Goal: Information Seeking & Learning: Learn about a topic

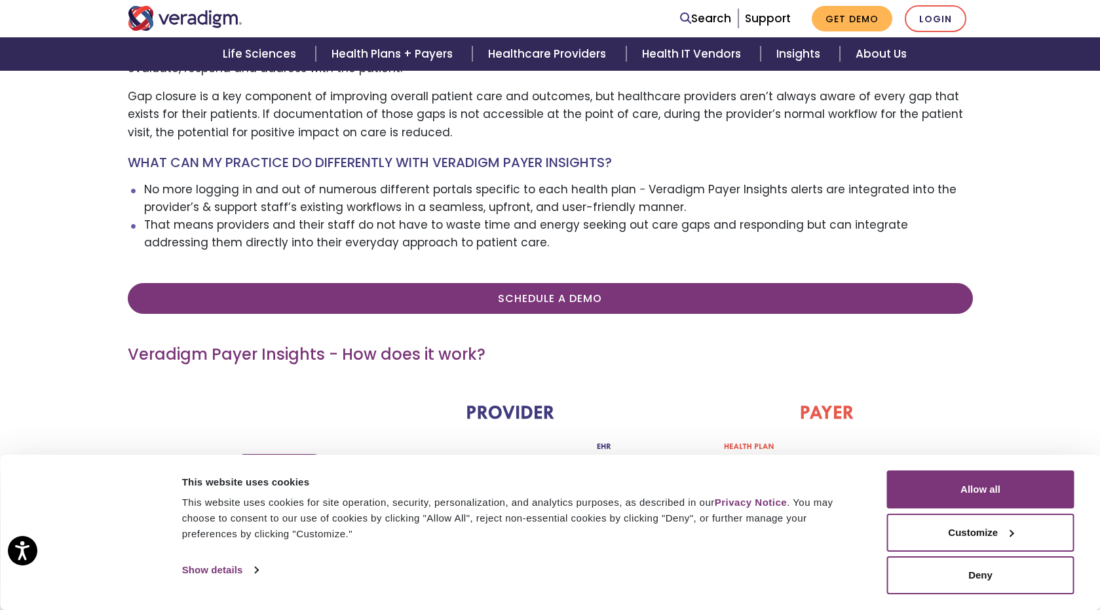
scroll to position [41, 0]
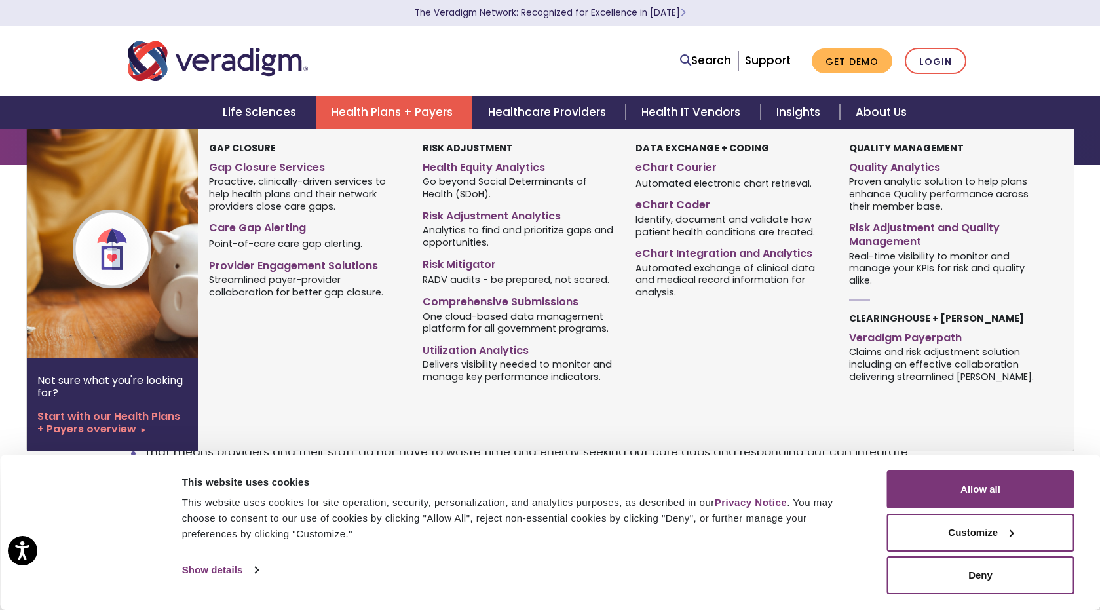
click at [417, 104] on link "Health Plans + Payers" at bounding box center [394, 112] width 157 height 33
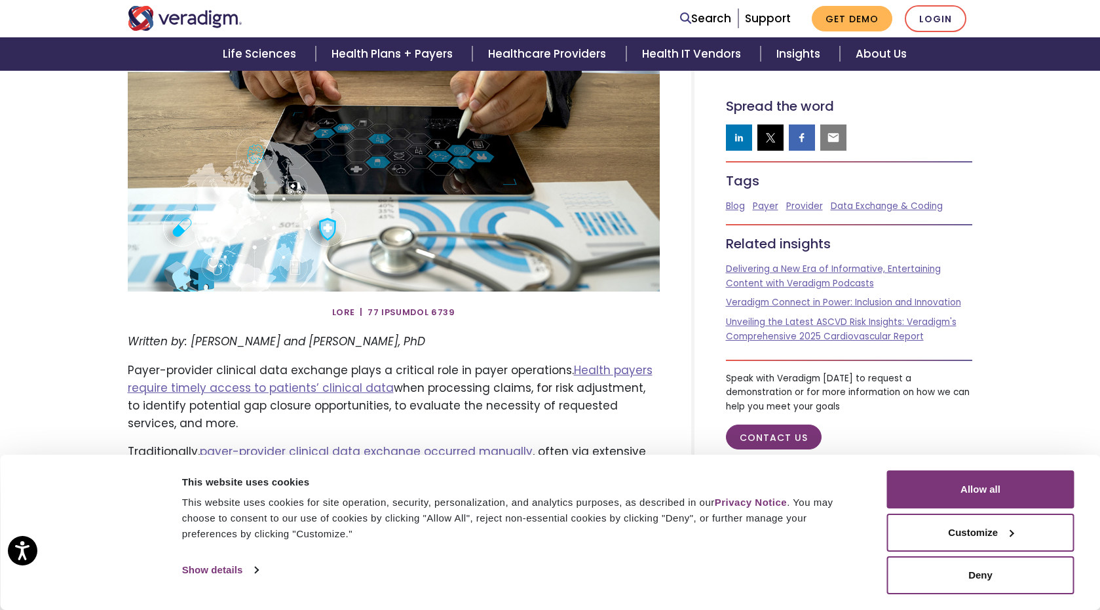
scroll to position [571, 0]
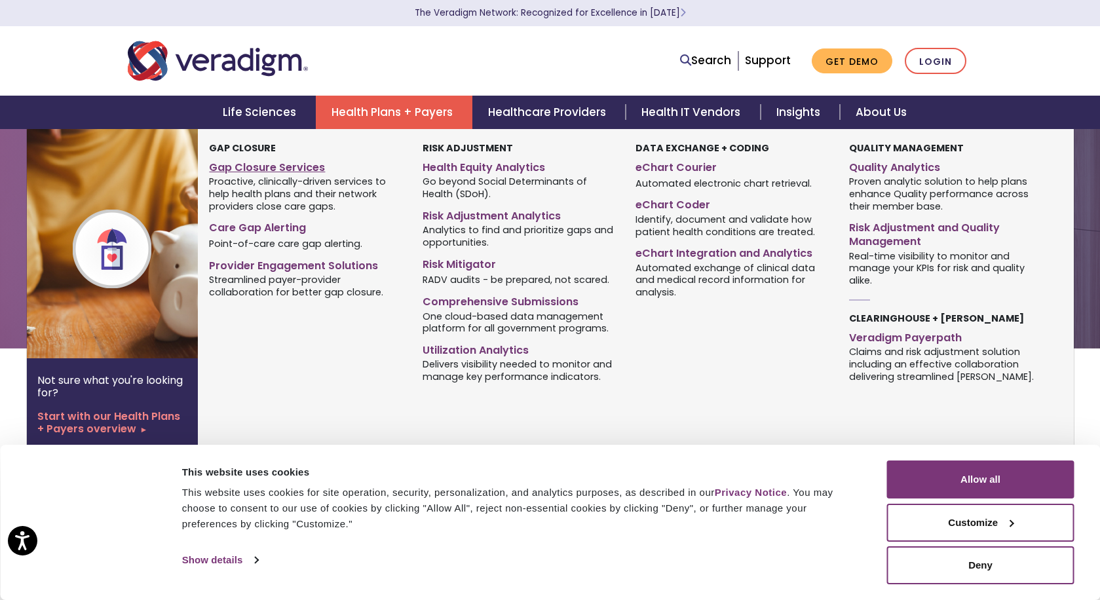
click at [283, 169] on link "Gap Closure Services" at bounding box center [305, 165] width 193 height 19
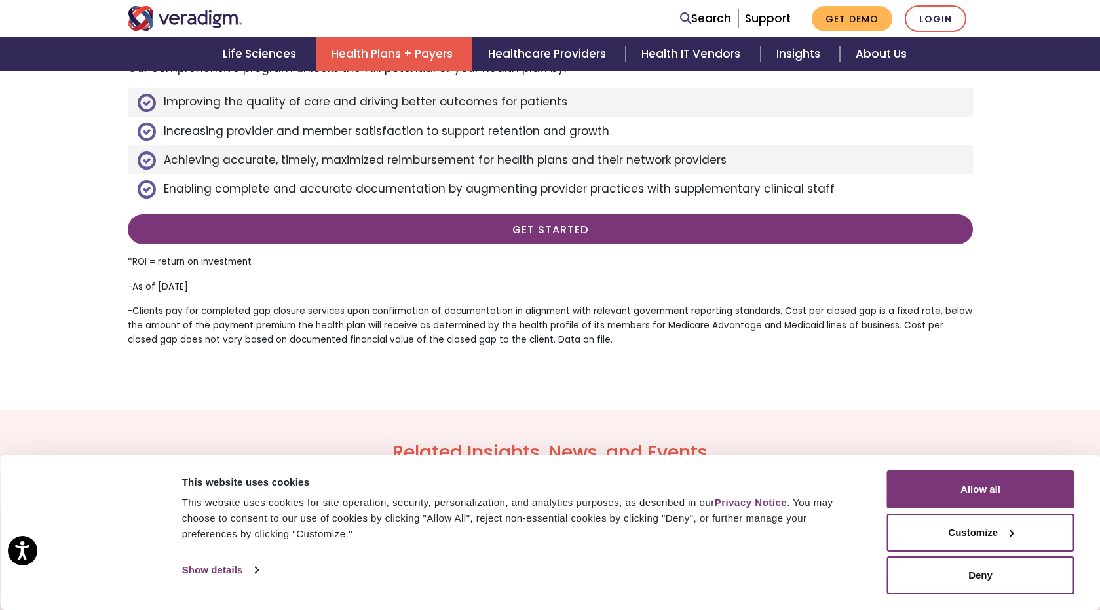
scroll to position [1727, 0]
